Goal: Information Seeking & Learning: Learn about a topic

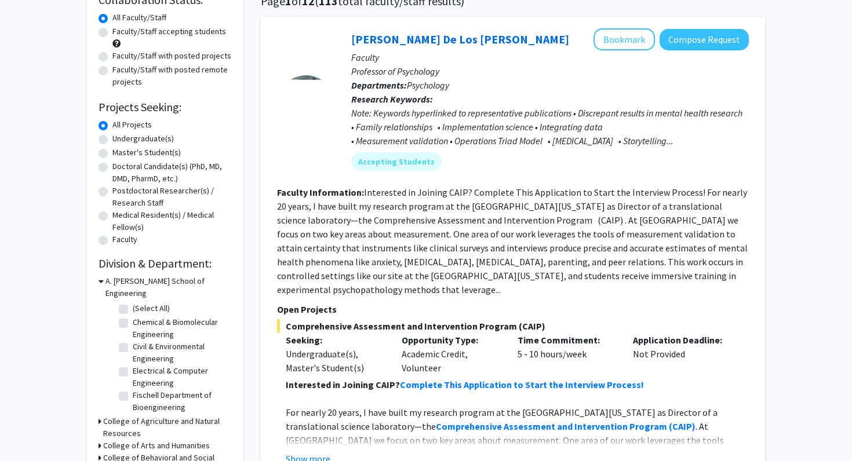
scroll to position [101, 0]
click at [418, 87] on span "Psychology" at bounding box center [428, 85] width 42 height 12
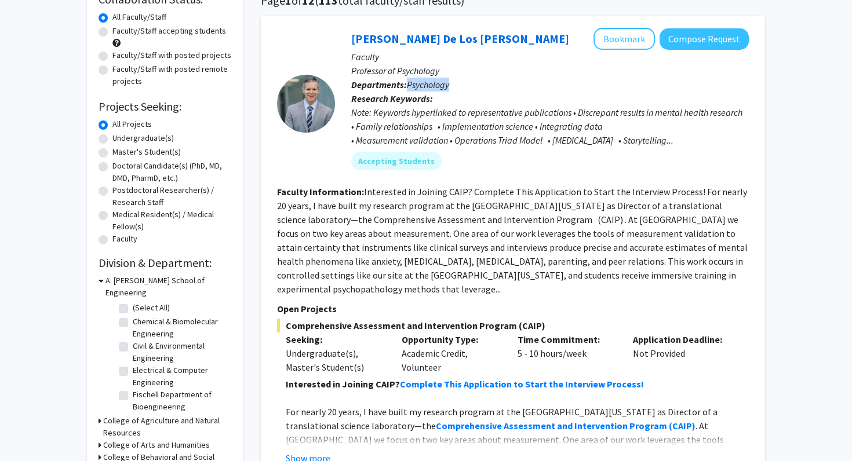
click at [418, 87] on span "Psychology" at bounding box center [428, 85] width 42 height 12
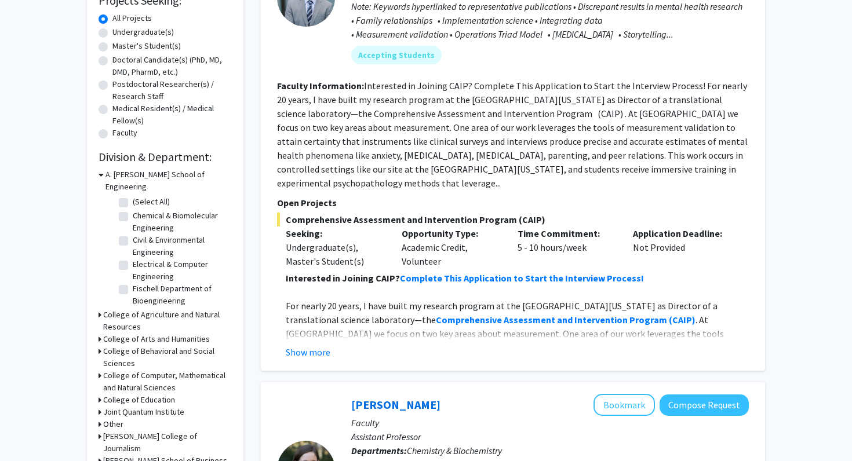
scroll to position [0, 0]
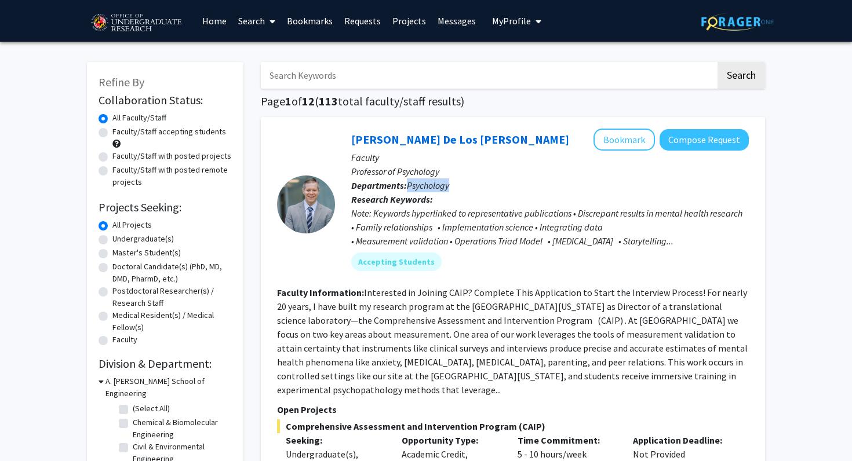
click at [439, 32] on link "Messages" at bounding box center [457, 21] width 50 height 41
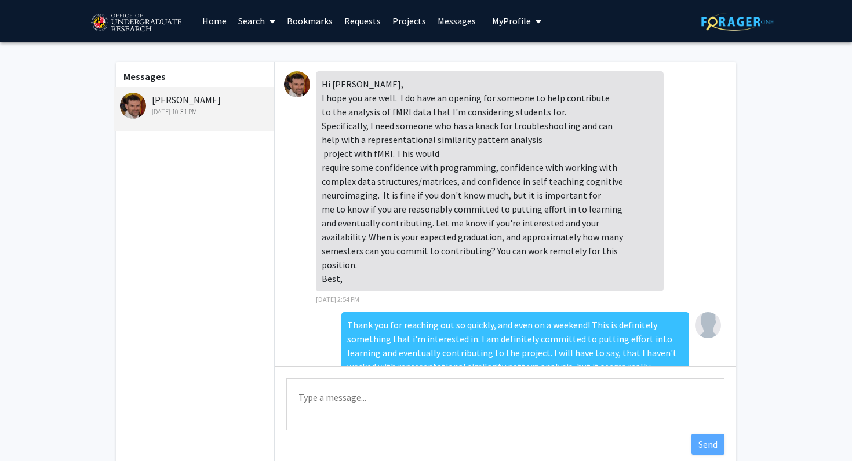
scroll to position [368, 0]
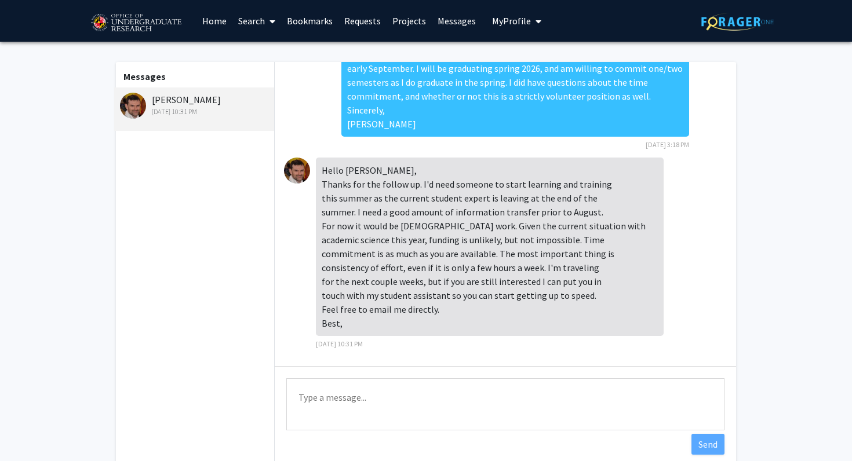
click at [133, 100] on img at bounding box center [133, 106] width 26 height 26
click at [186, 97] on div "[PERSON_NAME] [DATE] 10:31 PM" at bounding box center [195, 105] width 151 height 24
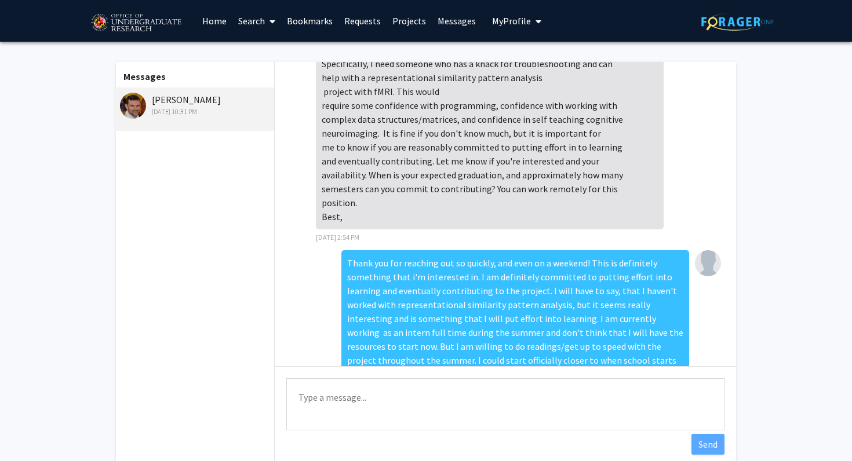
scroll to position [0, 0]
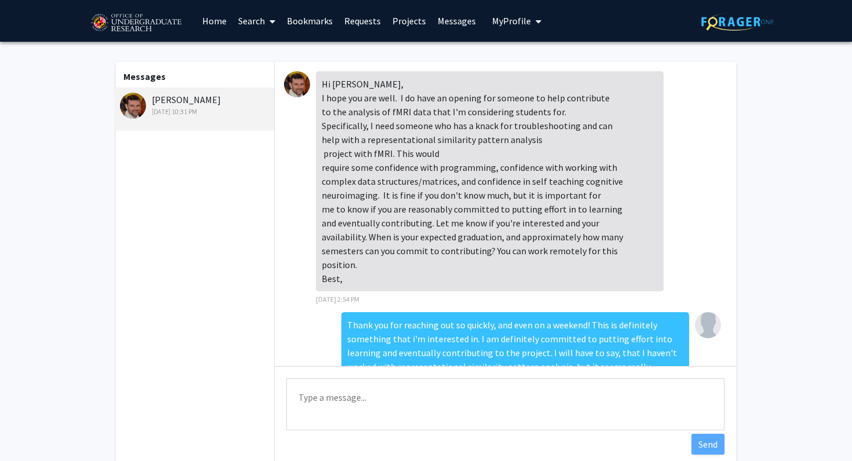
click at [304, 75] on img at bounding box center [297, 84] width 26 height 26
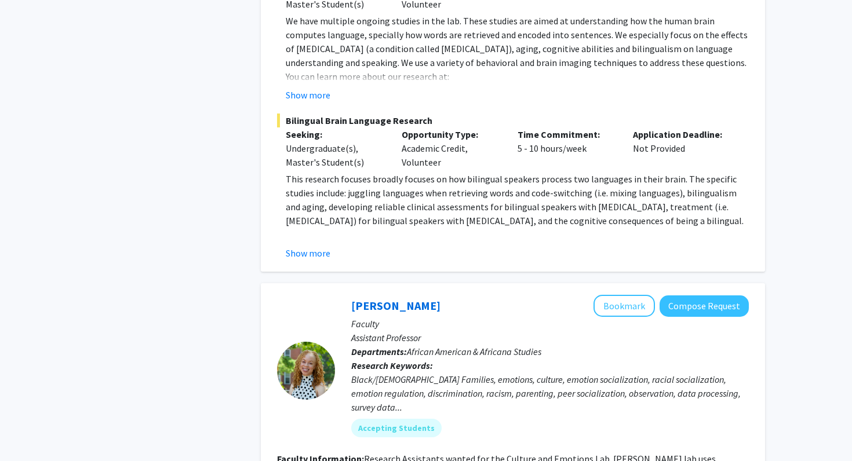
scroll to position [5256, 0]
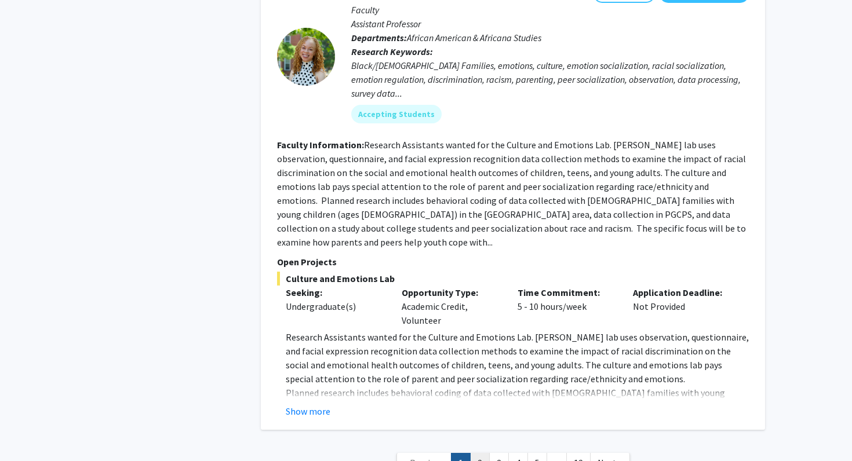
click at [487, 453] on link "2" at bounding box center [480, 463] width 20 height 20
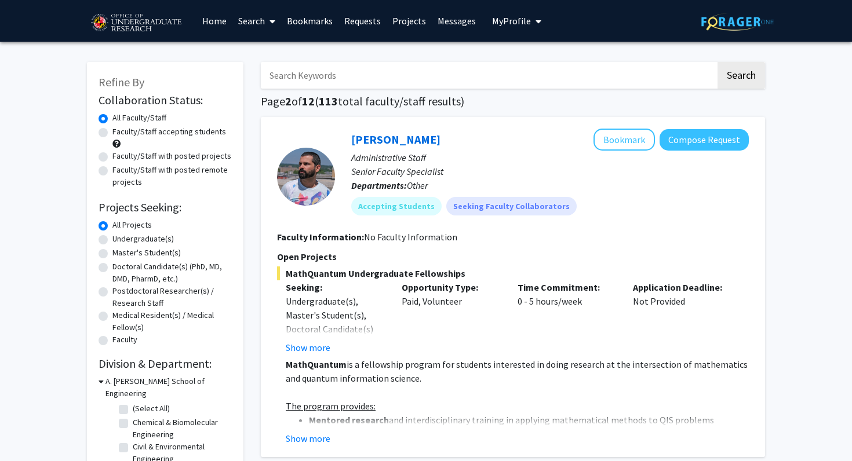
click at [356, 85] on input "Search Keywords" at bounding box center [488, 75] width 455 height 27
click at [265, 167] on div "[PERSON_NAME] Bookmark Compose Request Administrative Staff Senior Faculty Spec…" at bounding box center [513, 287] width 504 height 340
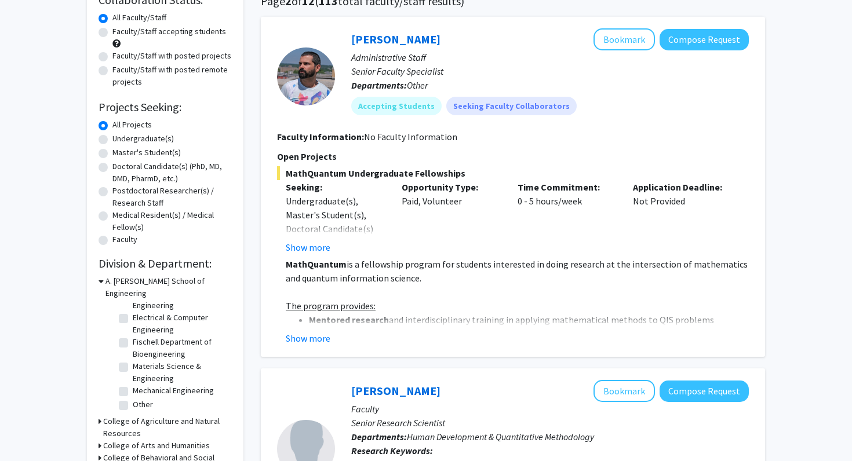
scroll to position [191, 0]
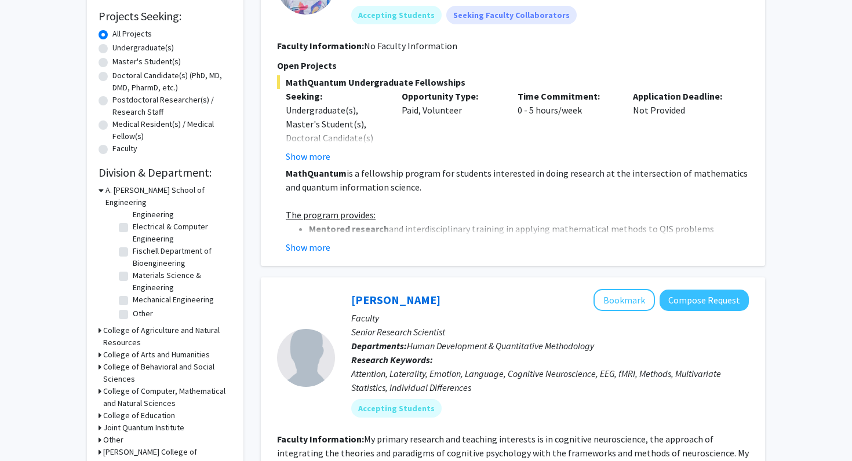
click at [133, 294] on label "Mechanical Engineering" at bounding box center [173, 300] width 81 height 12
click at [133, 294] on input "Mechanical Engineering" at bounding box center [137, 298] width 8 height 8
checkbox input "true"
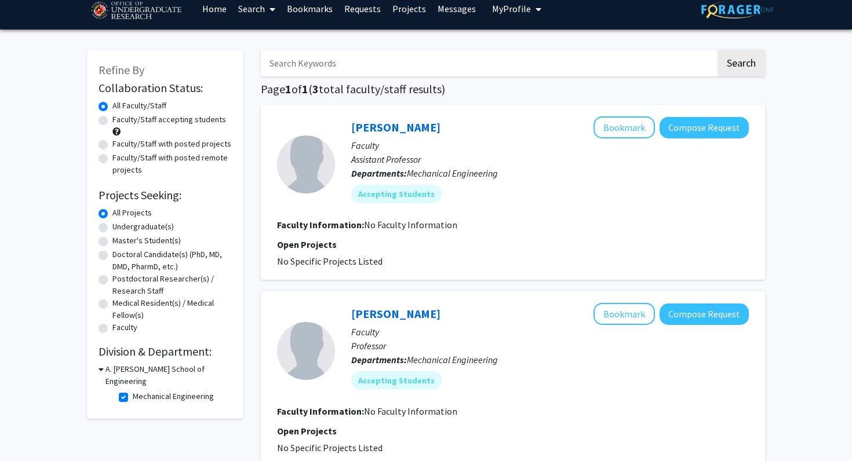
scroll to position [14, 0]
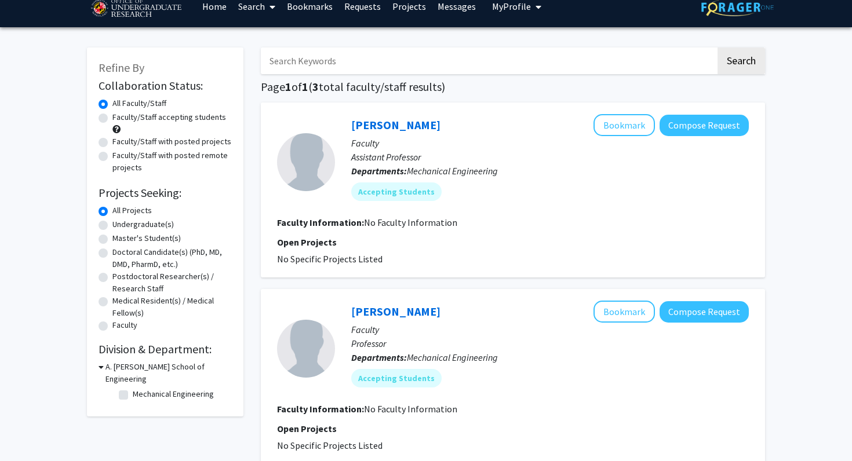
checkbox input "false"
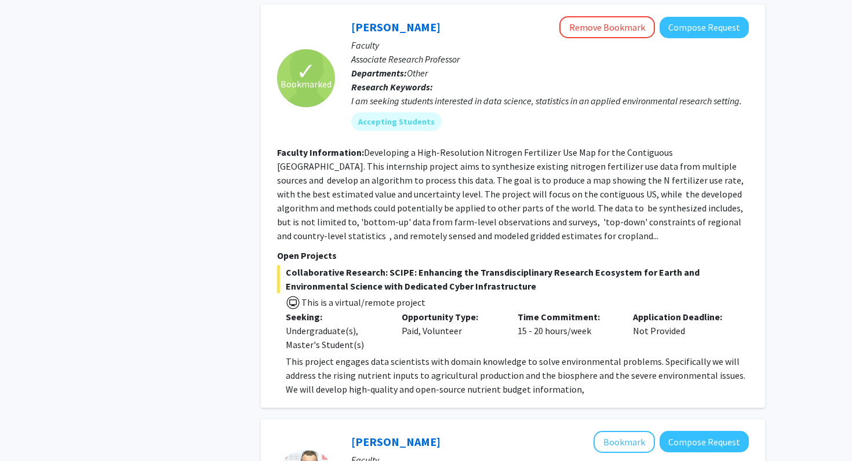
scroll to position [921, 0]
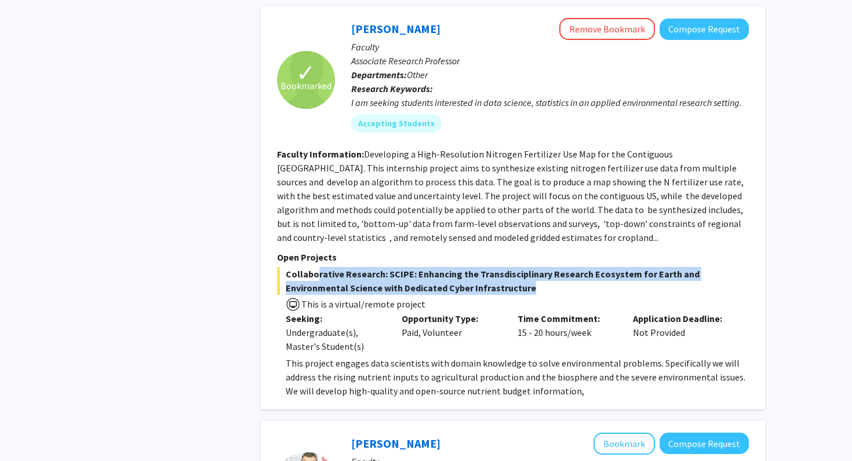
drag, startPoint x: 459, startPoint y: 278, endPoint x: 313, endPoint y: 258, distance: 147.3
click at [313, 267] on span "Collaborative Research: SCIPE: Enhancing the Transdisciplinary Research Ecosyst…" at bounding box center [513, 281] width 472 height 28
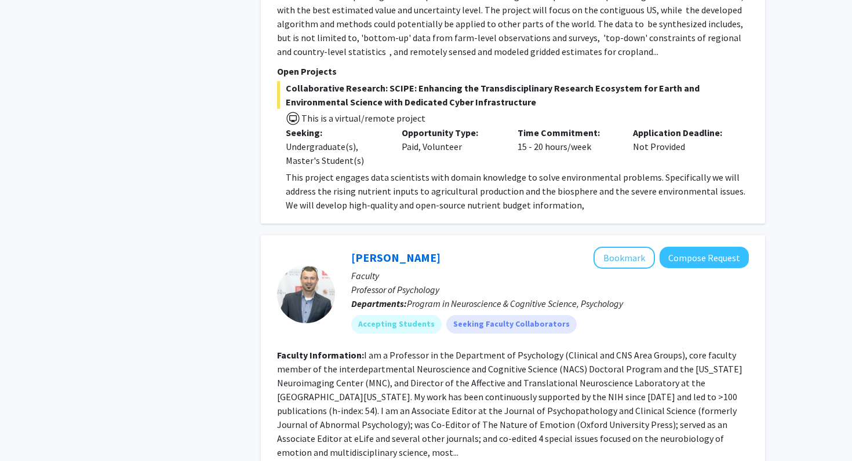
scroll to position [1126, 0]
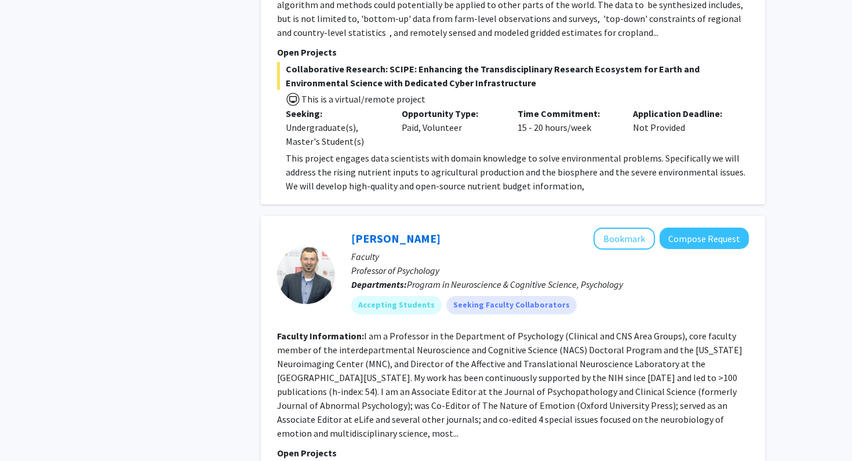
drag, startPoint x: 459, startPoint y: 111, endPoint x: 390, endPoint y: 107, distance: 69.6
click at [390, 107] on div "Seeking: Undergraduate(s), Master's Student(s) Opportunity Type: Paid, Voluntee…" at bounding box center [504, 128] width 472 height 42
